Goal: Task Accomplishment & Management: Use online tool/utility

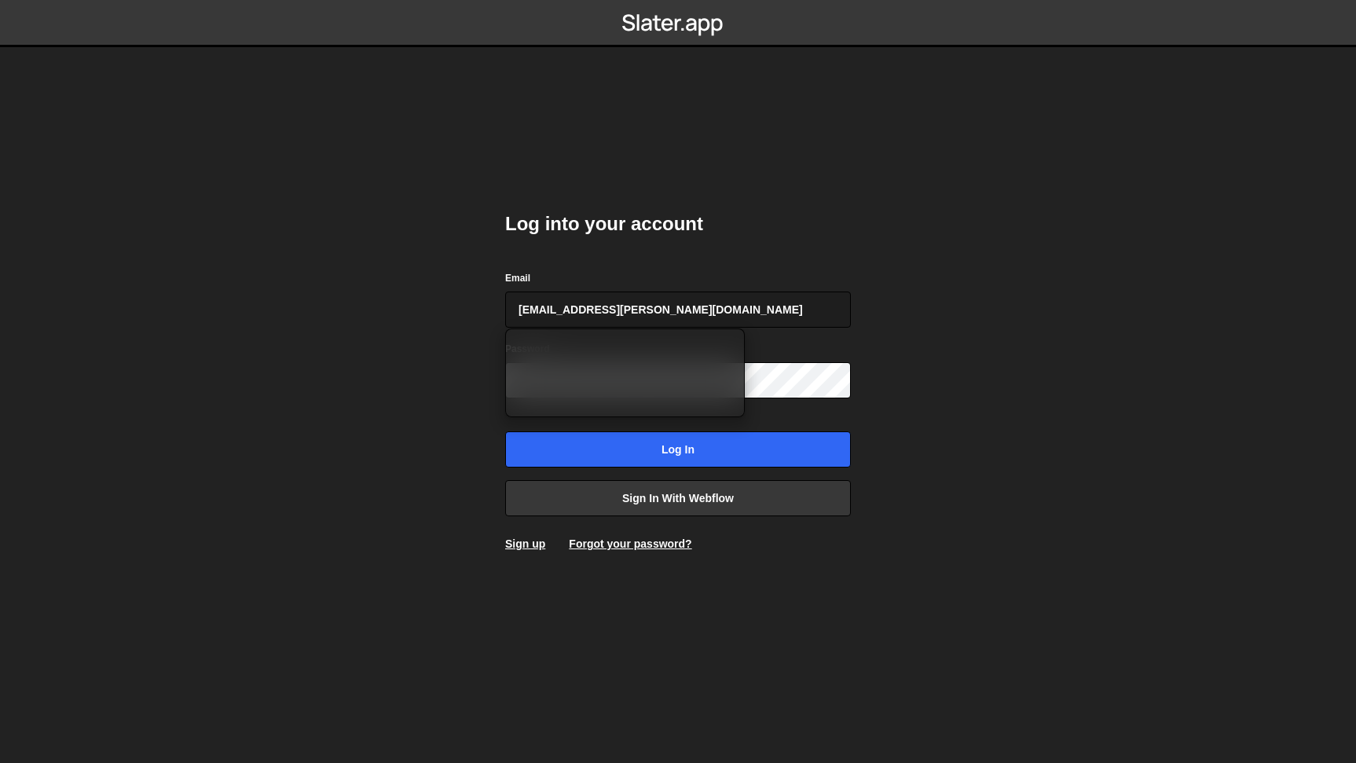
type input "[EMAIL_ADDRESS][PERSON_NAME][DOMAIN_NAME]"
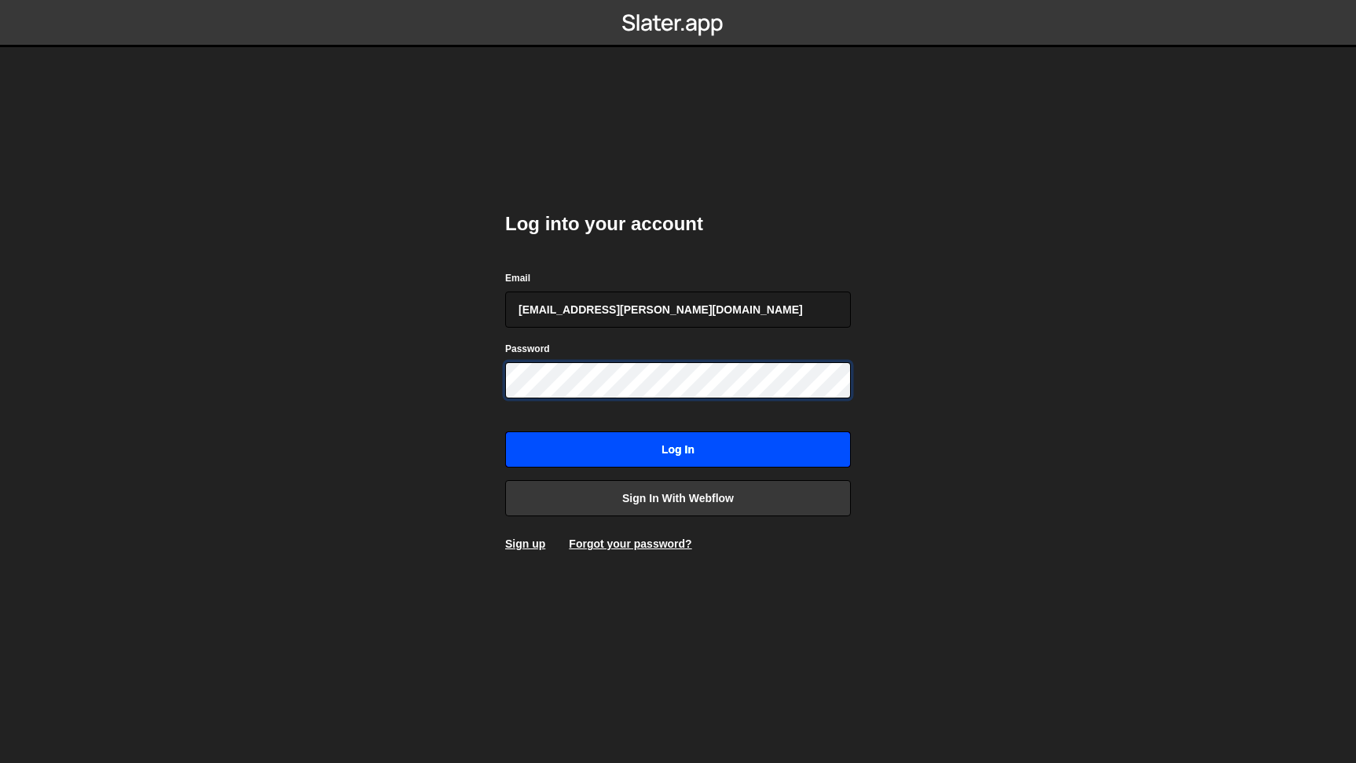
click at [505, 431] on input "Log in" at bounding box center [678, 449] width 346 height 36
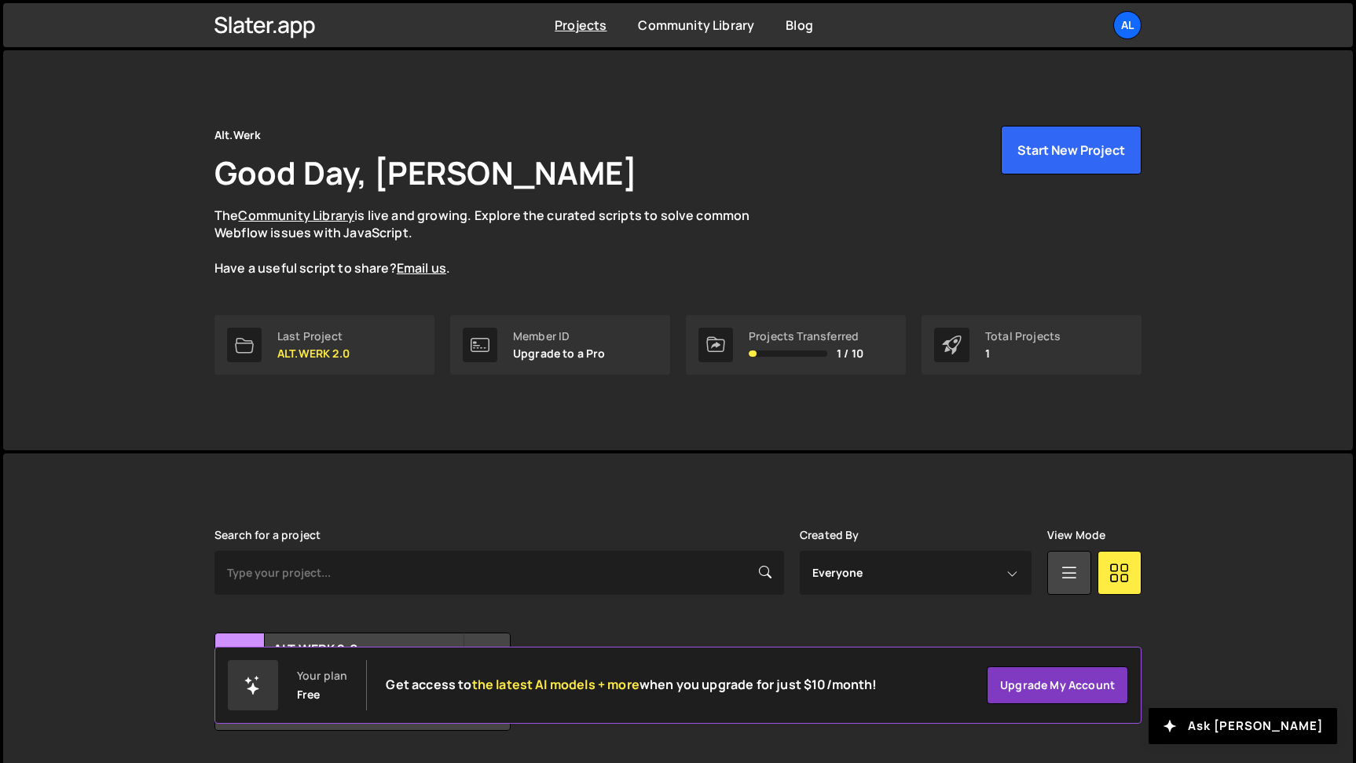
scroll to position [46, 0]
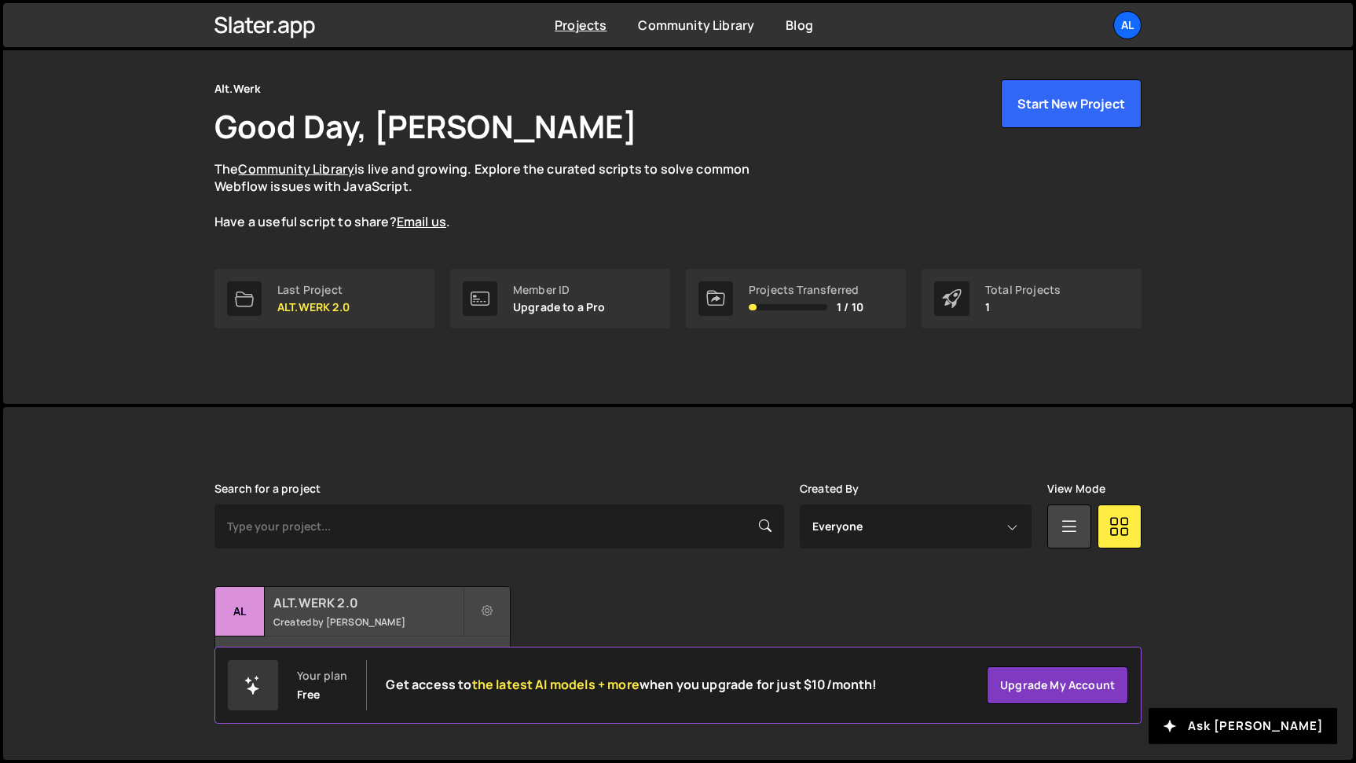
click at [368, 603] on h2 "ALT.WERK 2.0" at bounding box center [367, 602] width 189 height 17
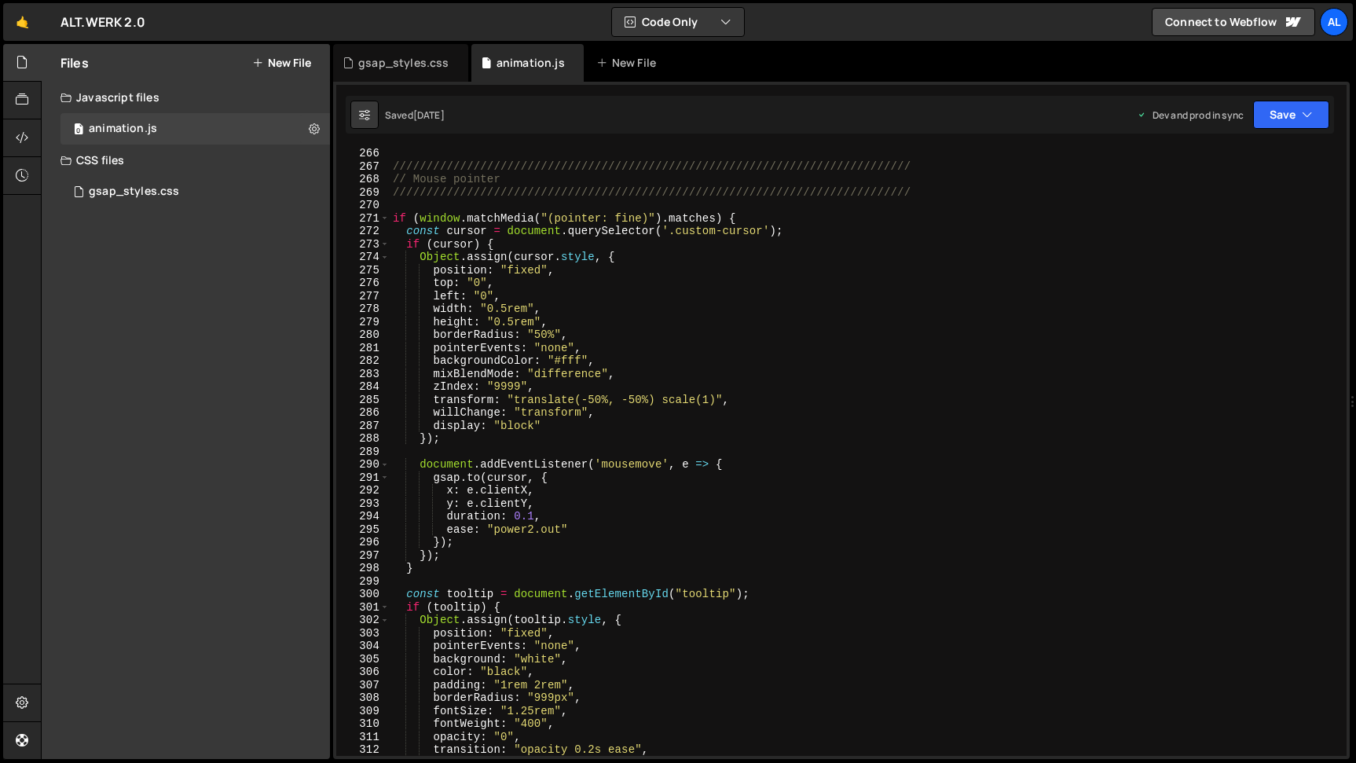
scroll to position [3552, 0]
